Goal: Information Seeking & Learning: Learn about a topic

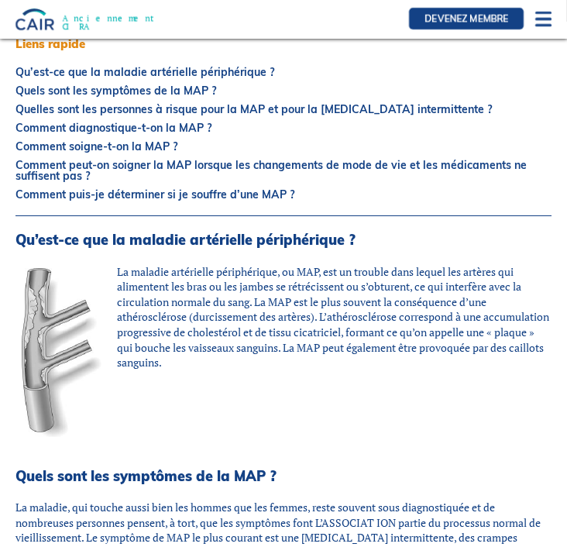
scroll to position [224, 0]
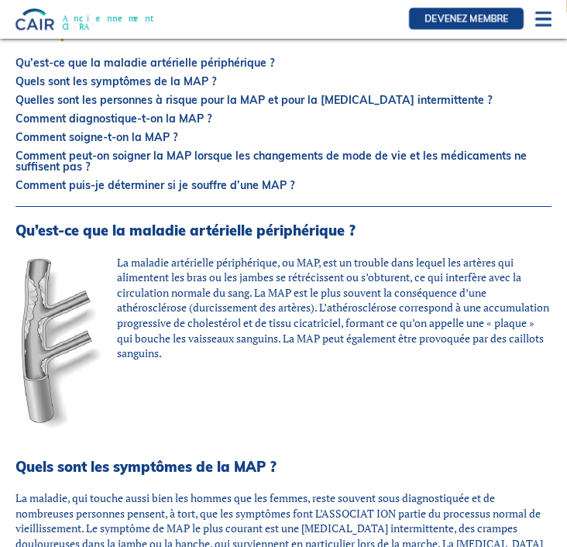
click at [245, 352] on p "La maladie artérielle périphérique, ou MAP, est un trouble dans lequel les artè…" at bounding box center [283, 349] width 536 height 188
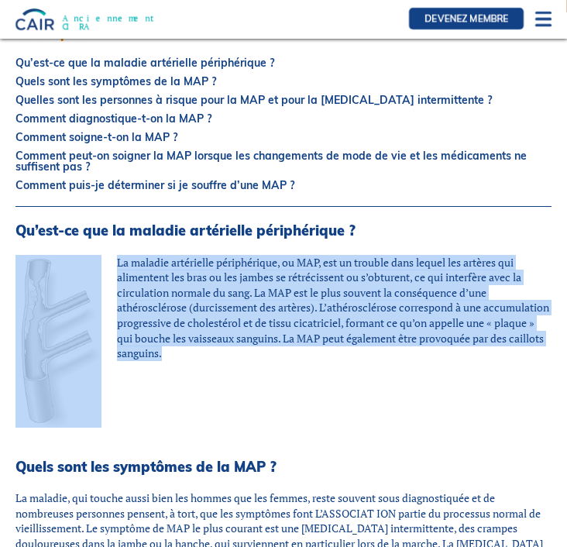
drag, startPoint x: 241, startPoint y: 350, endPoint x: 94, endPoint y: 283, distance: 161.8
click at [94, 283] on p "La maladie artérielle périphérique, ou MAP, est un trouble dans lequel les artè…" at bounding box center [283, 349] width 536 height 188
copy p "La maladie artérielle périphérique, ou MAP, est un trouble dans lequel les artè…"
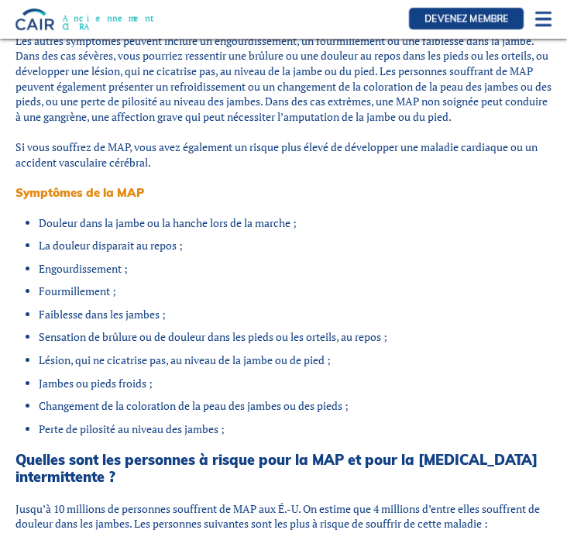
scroll to position [791, 0]
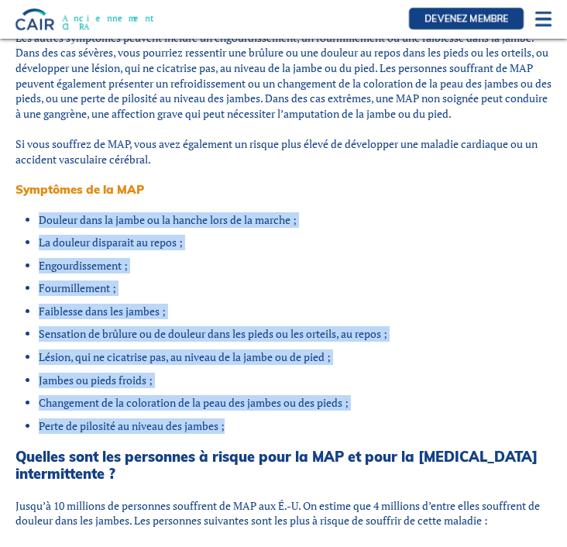
drag, startPoint x: 234, startPoint y: 437, endPoint x: 32, endPoint y: 225, distance: 292.5
click at [34, 225] on ul "Douleur dans la jambe ou la hanche lors de la marche ; La douleur disparait au …" at bounding box center [289, 322] width 524 height 221
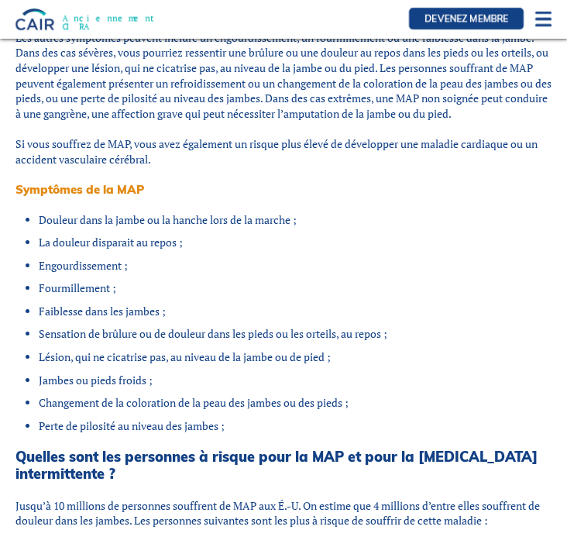
click at [39, 224] on li "Douleur dans la jambe ou la hanche lors de la marche ;" at bounding box center [295, 219] width 513 height 15
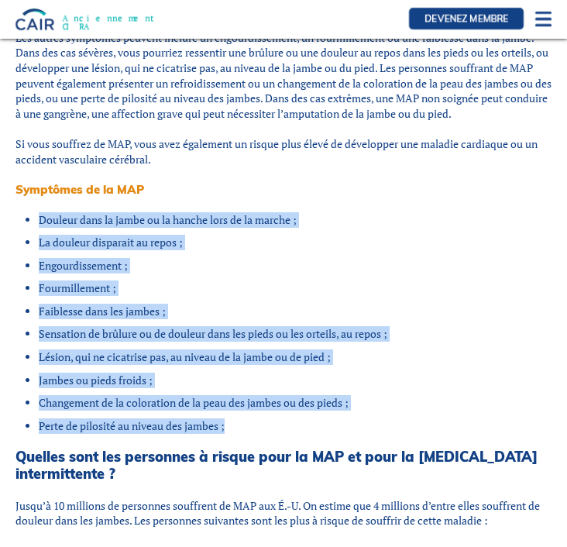
drag, startPoint x: 19, startPoint y: 224, endPoint x: 242, endPoint y: 438, distance: 308.4
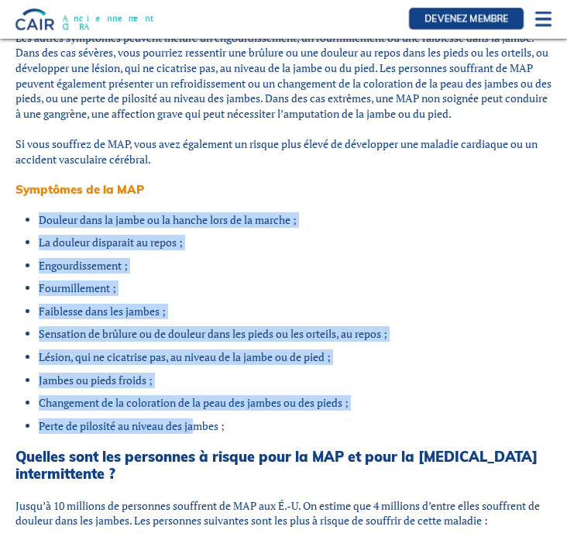
drag, startPoint x: 22, startPoint y: 221, endPoint x: 199, endPoint y: 439, distance: 280.7
drag, startPoint x: 235, startPoint y: 434, endPoint x: 20, endPoint y: 204, distance: 315.0
copy ul "Douleur dans la jambe ou la hanche lors de la marche ; La douleur disparait au …"
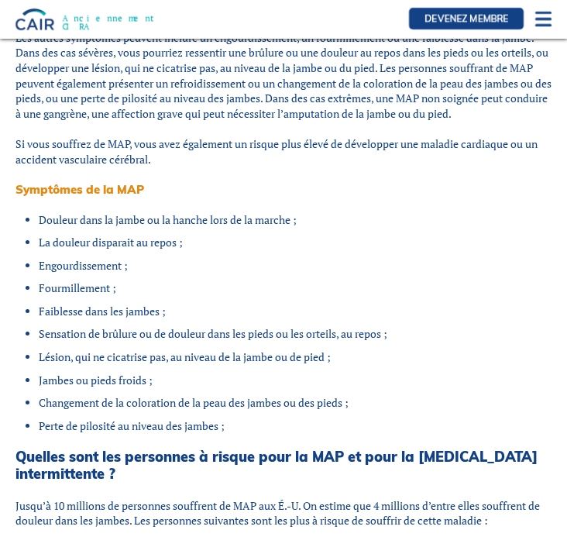
click at [49, 480] on h2 "Quelles sont les personnes à risque pour la MAP et pour la [MEDICAL_DATA] inter…" at bounding box center [283, 464] width 536 height 33
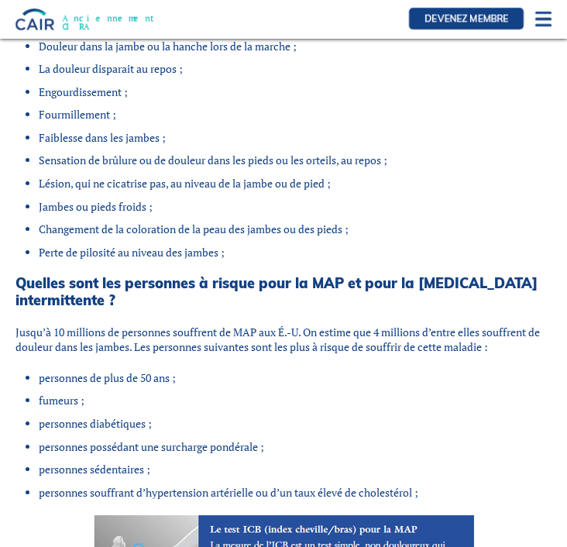
scroll to position [1020, 0]
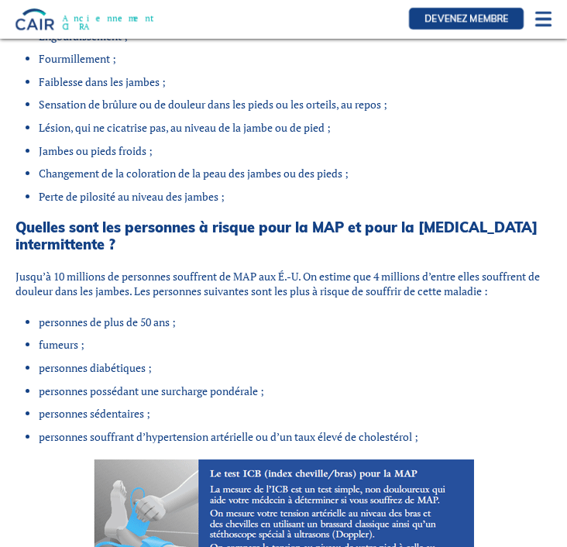
click at [148, 421] on li "personnes sédentaires ;" at bounding box center [295, 413] width 513 height 15
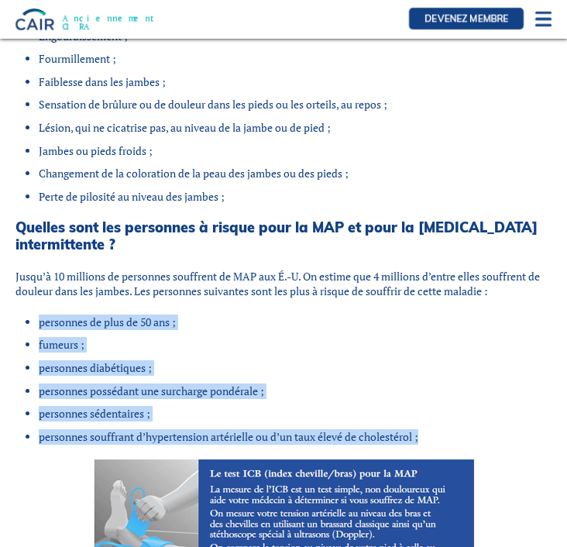
drag, startPoint x: 424, startPoint y: 438, endPoint x: 16, endPoint y: 310, distance: 426.9
drag, startPoint x: 19, startPoint y: 326, endPoint x: 437, endPoint y: 445, distance: 433.9
copy ul "personnes de plus de 50 ans ; fumeurs ; personnes diabétiques ; personnes possé…"
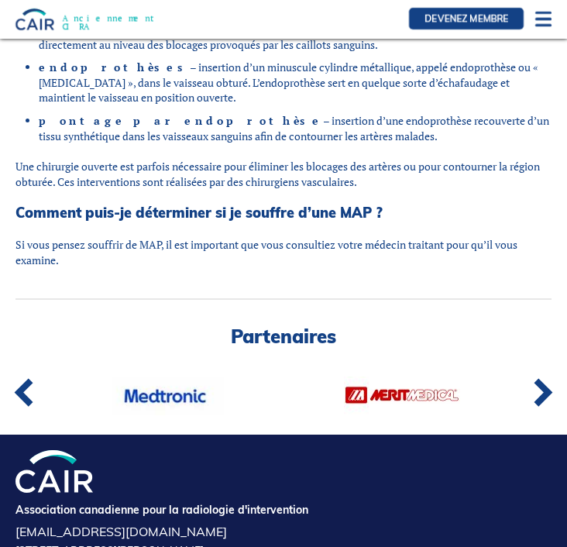
scroll to position [2432, 0]
